Goal: Transaction & Acquisition: Subscribe to service/newsletter

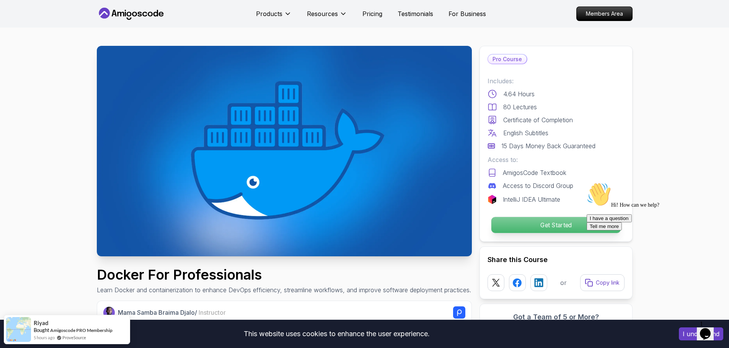
click at [525, 225] on p "Get Started" at bounding box center [555, 225] width 129 height 16
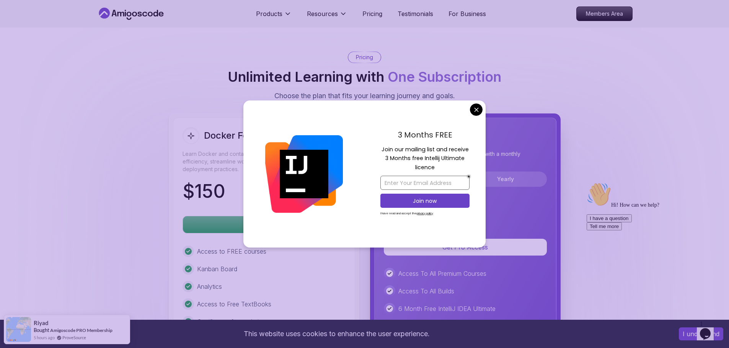
scroll to position [1898, 0]
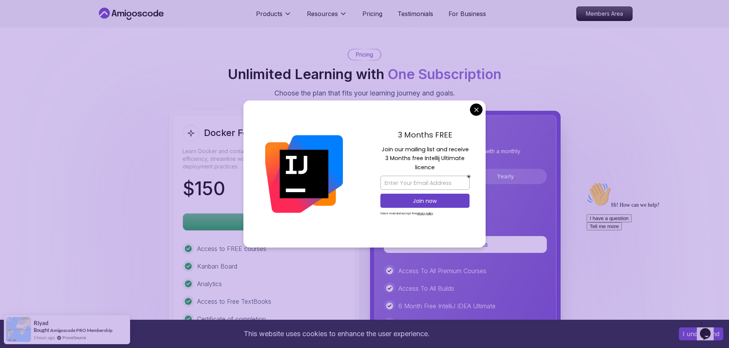
click at [475, 109] on body "This website uses cookies to enhance the user experience. I understand Products…" at bounding box center [364, 122] width 729 height 4040
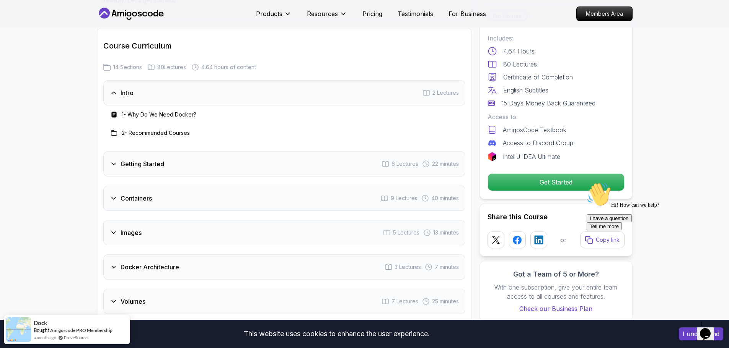
scroll to position [1325, 0]
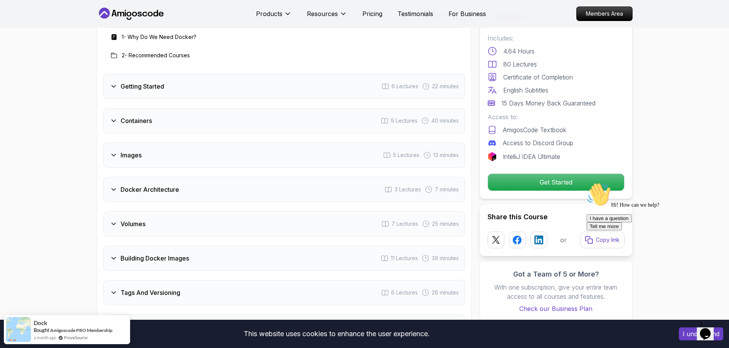
click at [191, 89] on div "Getting Started 6 Lectures 22 minutes" at bounding box center [284, 86] width 362 height 25
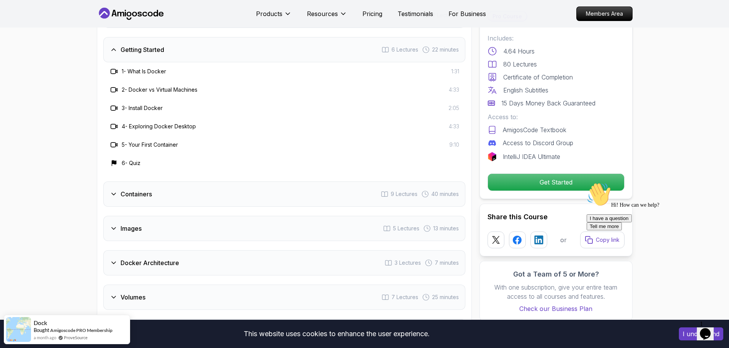
click at [151, 74] on h3 "1 - What Is Docker" at bounding box center [144, 72] width 44 height 8
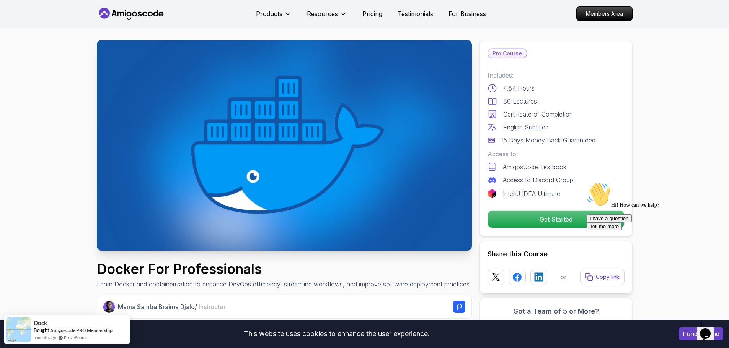
scroll to position [0, 0]
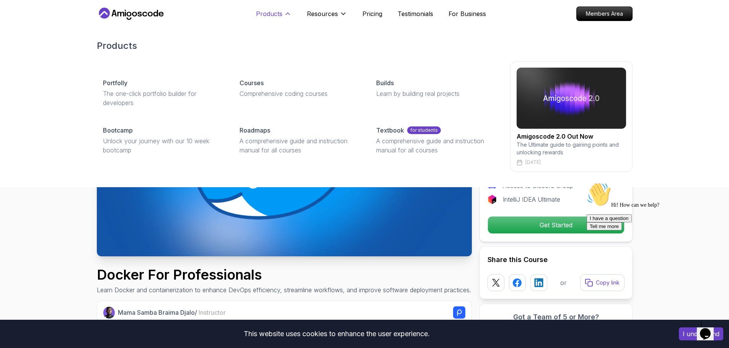
click at [271, 11] on p "Products" at bounding box center [269, 13] width 26 height 9
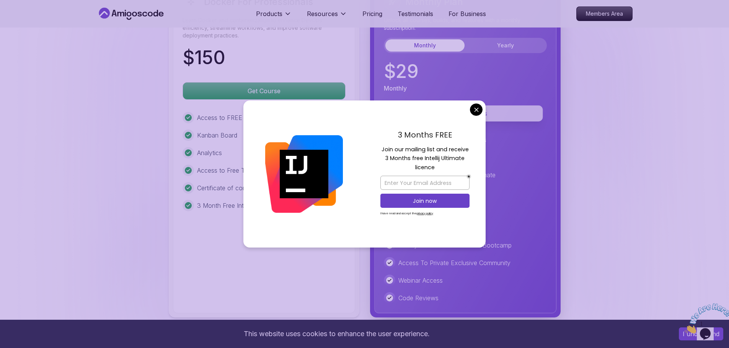
scroll to position [2027, 0]
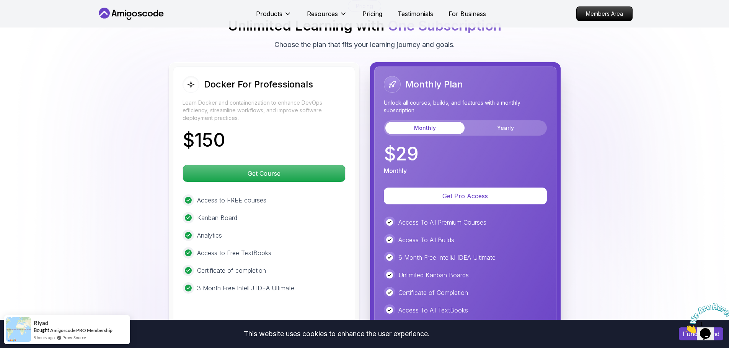
scroll to position [1989, 0]
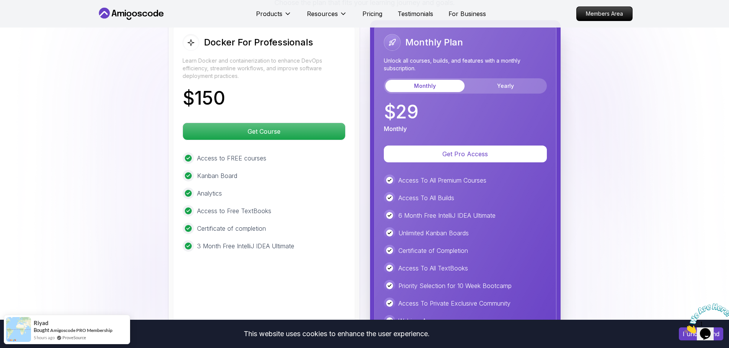
click at [500, 98] on div "Monthly Plan Unlock all courses, builds, and features with a monthly subscripti…" at bounding box center [465, 83] width 163 height 99
click at [493, 91] on button "Yearly" at bounding box center [505, 86] width 79 height 12
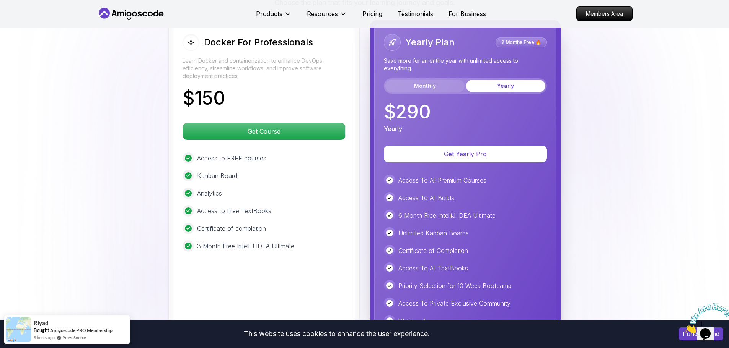
click at [437, 88] on button "Monthly" at bounding box center [424, 86] width 79 height 12
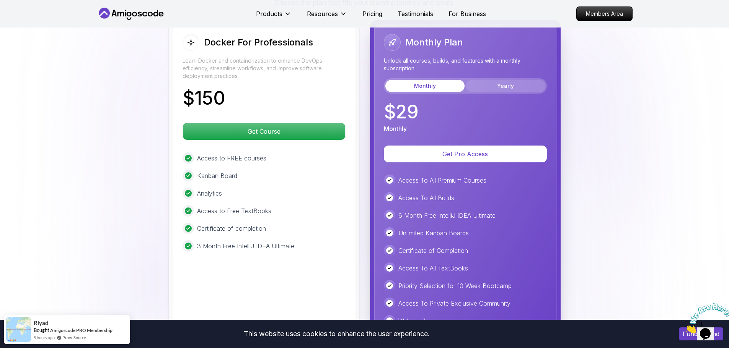
click at [475, 88] on button "Yearly" at bounding box center [505, 86] width 79 height 12
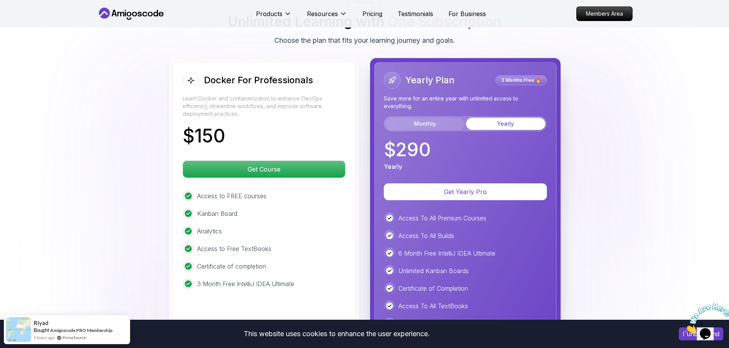
scroll to position [1951, 0]
click at [446, 120] on button "Monthly" at bounding box center [424, 124] width 79 height 12
